Goal: Task Accomplishment & Management: Use online tool/utility

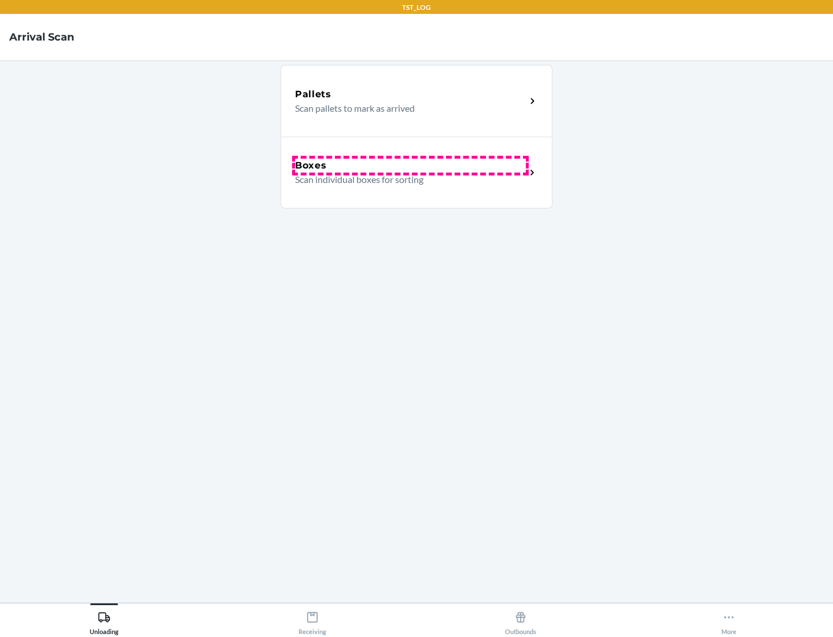
click at [410, 166] on div "Boxes" at bounding box center [410, 166] width 231 height 14
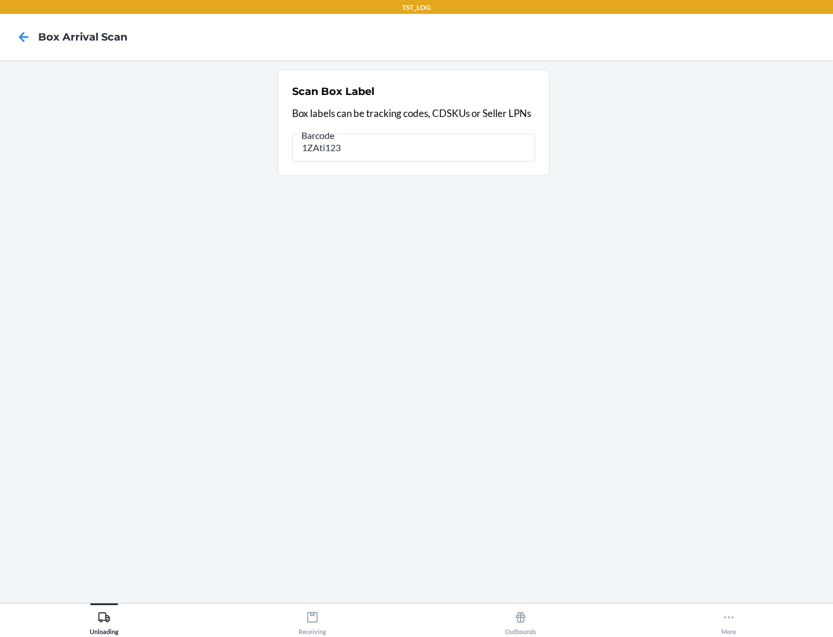
type input "1ZAti123"
